Goal: Transaction & Acquisition: Purchase product/service

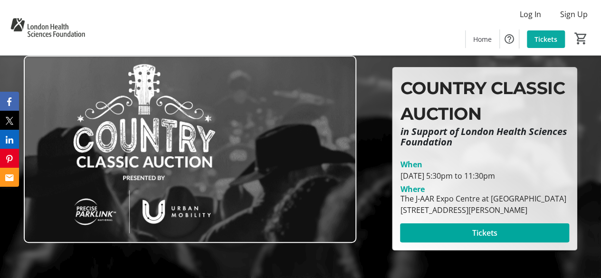
click at [536, 37] on span "Tickets" at bounding box center [545, 39] width 23 height 10
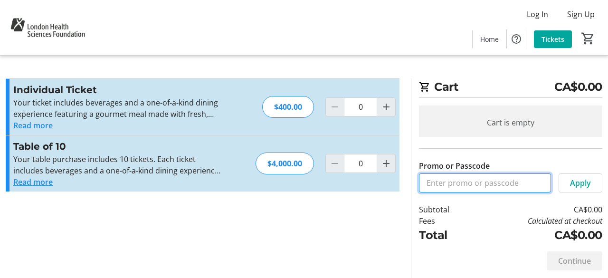
click at [459, 184] on input "Promo or Passcode" at bounding box center [485, 182] width 132 height 19
type input "CCAHALFPRICE"
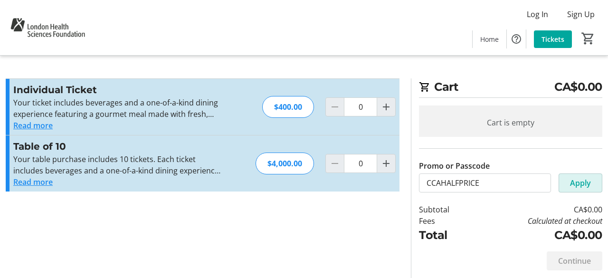
click at [593, 179] on span at bounding box center [580, 182] width 43 height 23
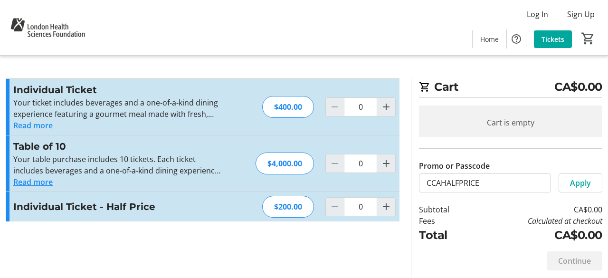
click at [314, 226] on div "Promo or Passcode Apply Individual Ticket Your ticket includes beverages and a …" at bounding box center [203, 155] width 394 height 154
